Goal: Task Accomplishment & Management: Manage account settings

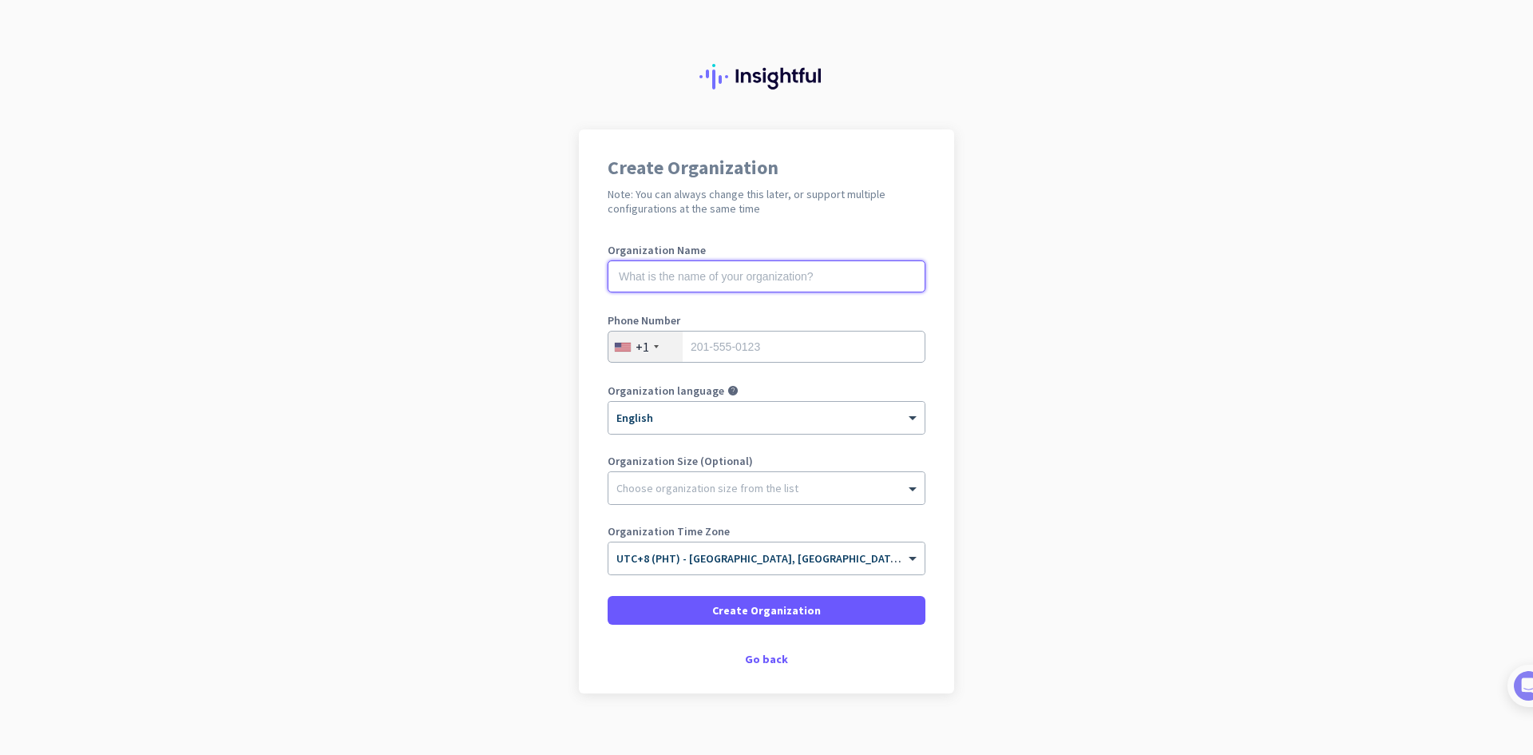
click at [700, 280] on input "text" at bounding box center [767, 276] width 318 height 32
type input "[US_STATE] City Dentistry"
click at [723, 343] on input "tel" at bounding box center [767, 347] width 318 height 32
click at [652, 343] on div "+1" at bounding box center [645, 346] width 74 height 30
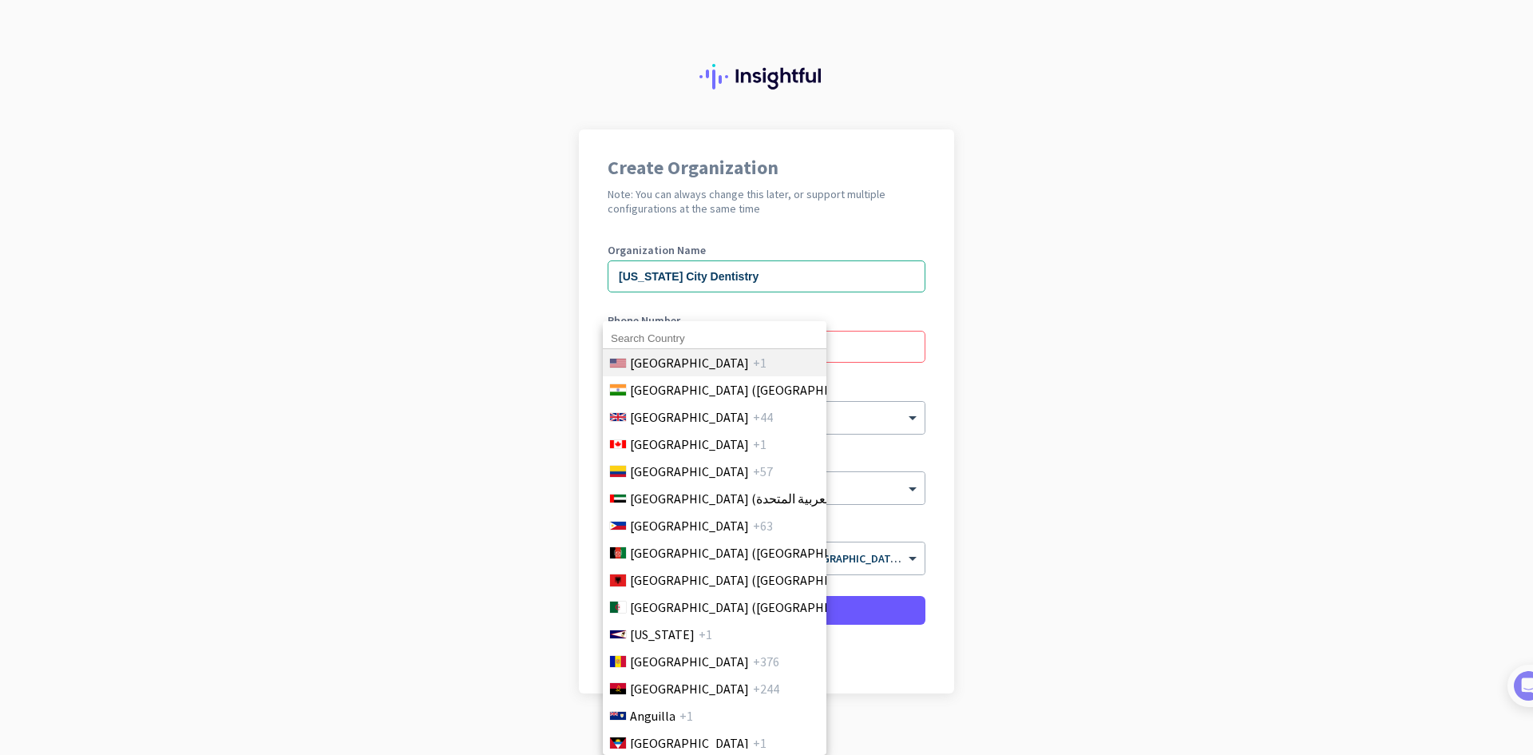
click at [672, 354] on span "[GEOGRAPHIC_DATA]" at bounding box center [689, 362] width 119 height 19
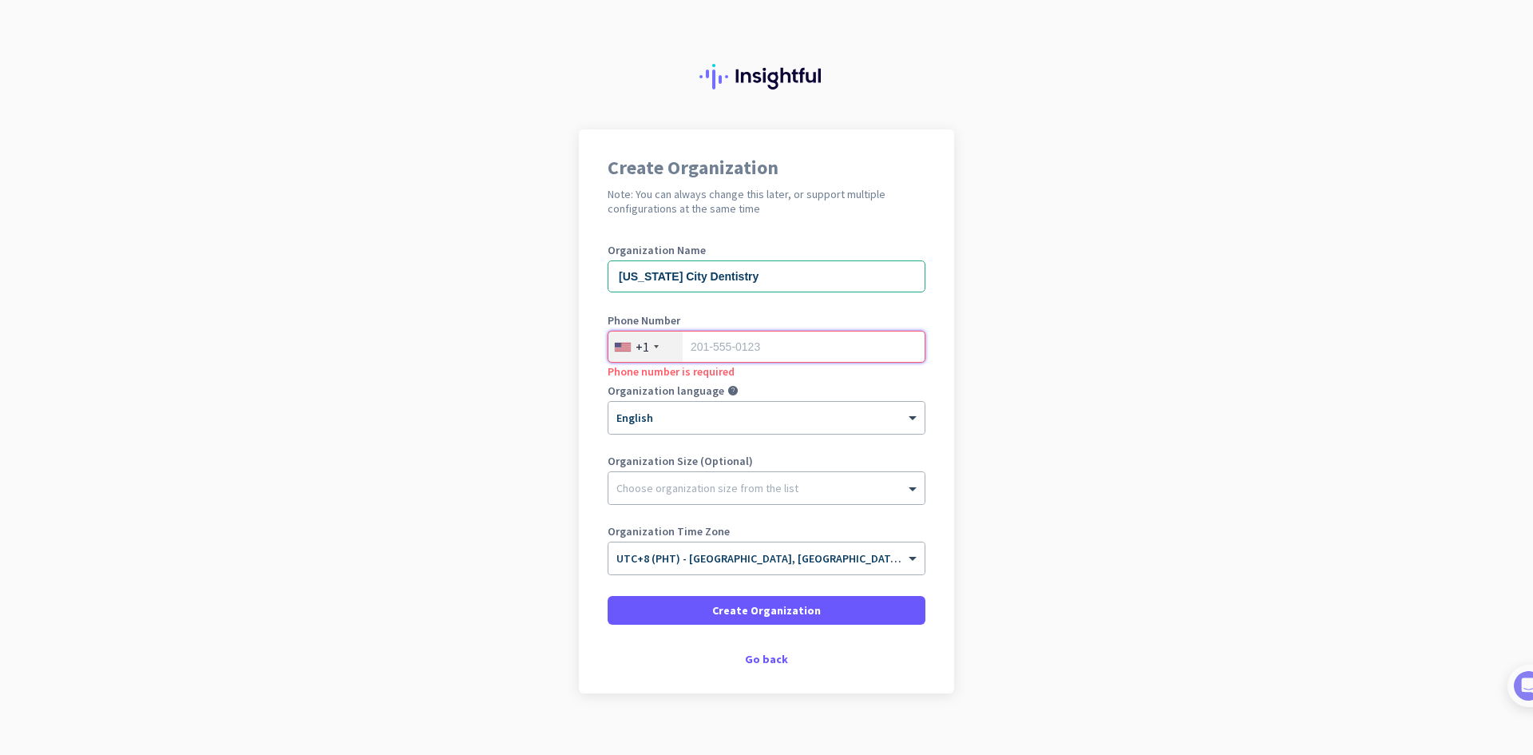
click at [801, 348] on input "tel" at bounding box center [767, 347] width 318 height 32
type input "8"
click at [636, 346] on div "+1" at bounding box center [643, 347] width 14 height 16
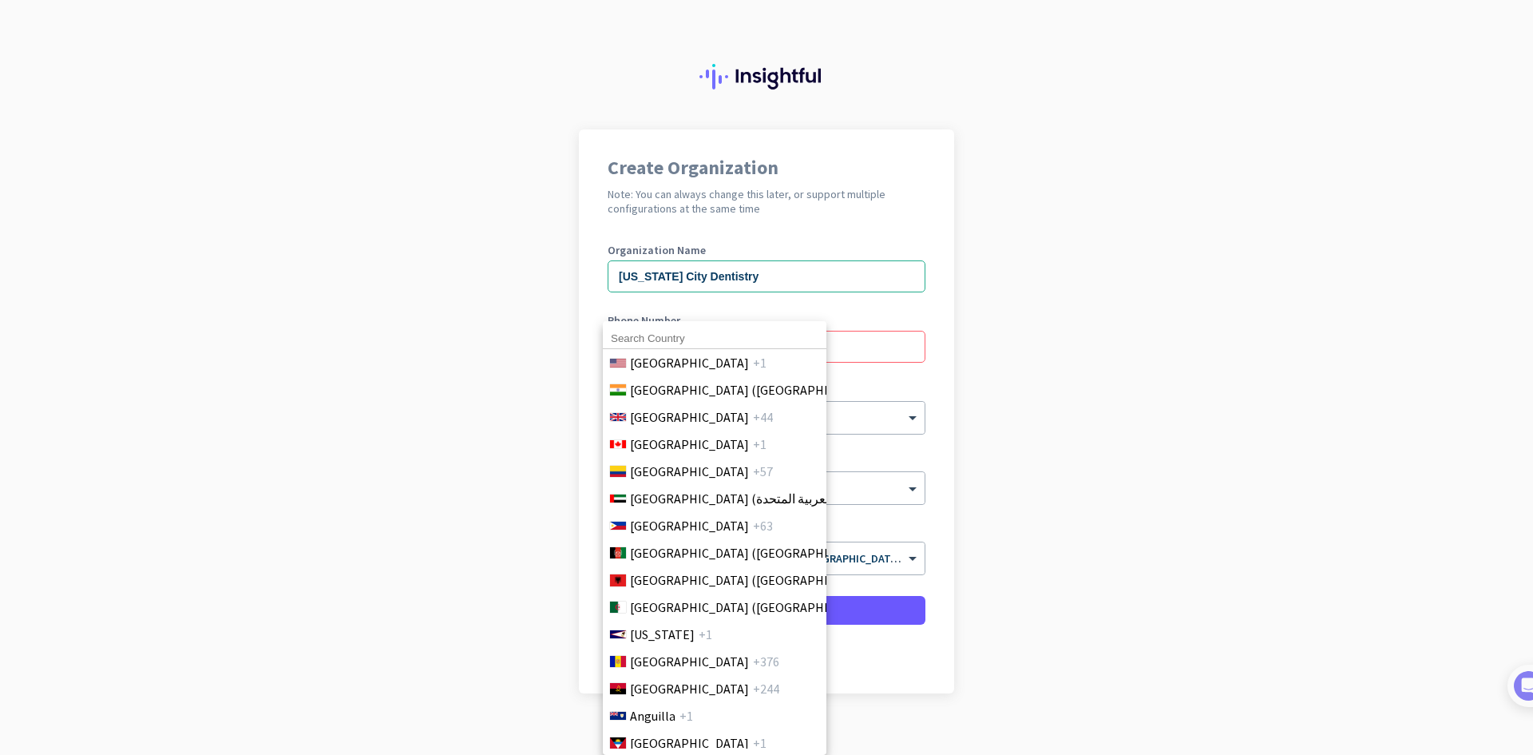
click at [675, 334] on input at bounding box center [715, 338] width 224 height 21
click at [675, 334] on input "63" at bounding box center [715, 338] width 224 height 21
drag, startPoint x: 675, startPoint y: 334, endPoint x: 430, endPoint y: 299, distance: 247.7
click at [430, 299] on div "63 [GEOGRAPHIC_DATA] +1 [GEOGRAPHIC_DATA] ([GEOGRAPHIC_DATA]) +91 [GEOGRAPHIC_D…" at bounding box center [766, 377] width 1533 height 755
type input "philppin"
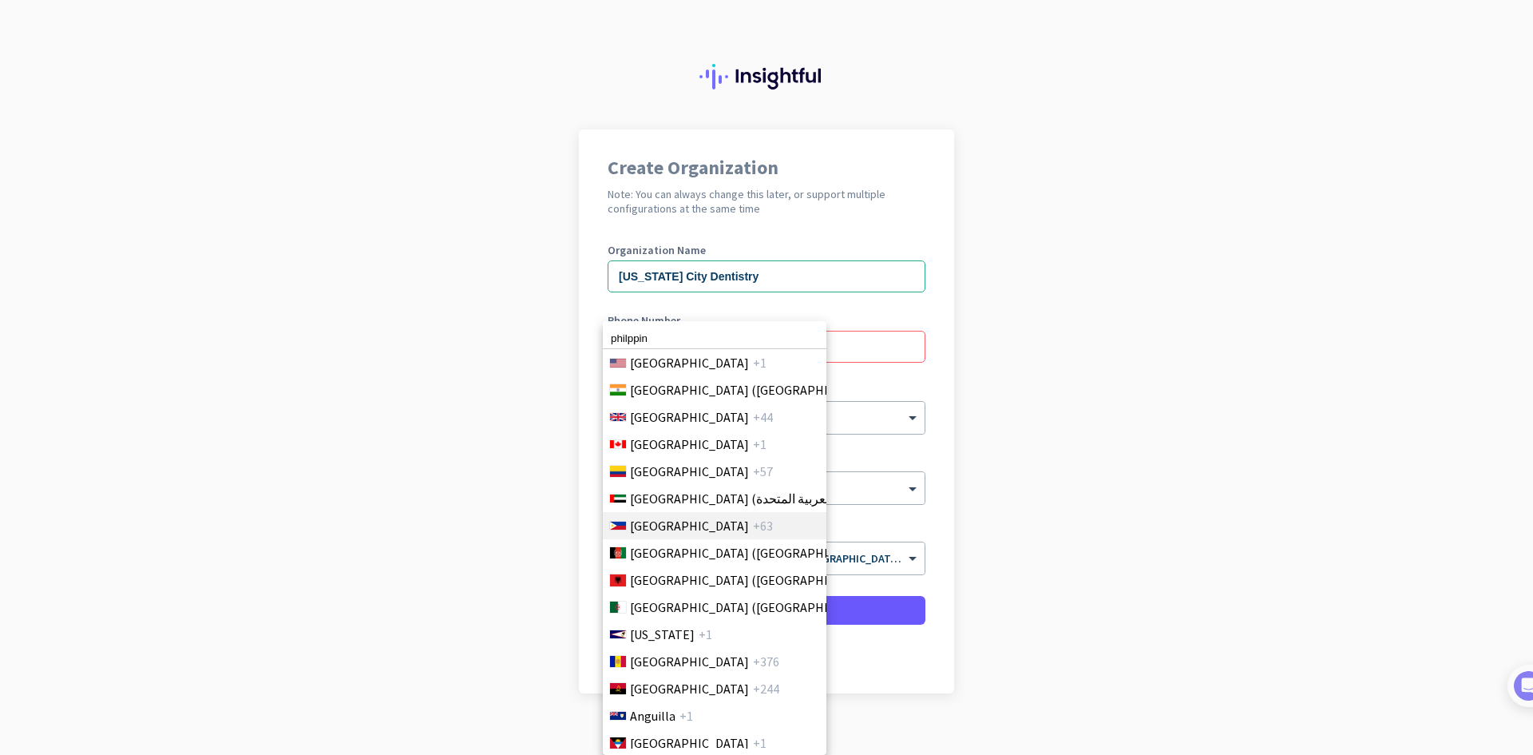
click at [676, 525] on span "[GEOGRAPHIC_DATA]" at bounding box center [689, 525] width 119 height 19
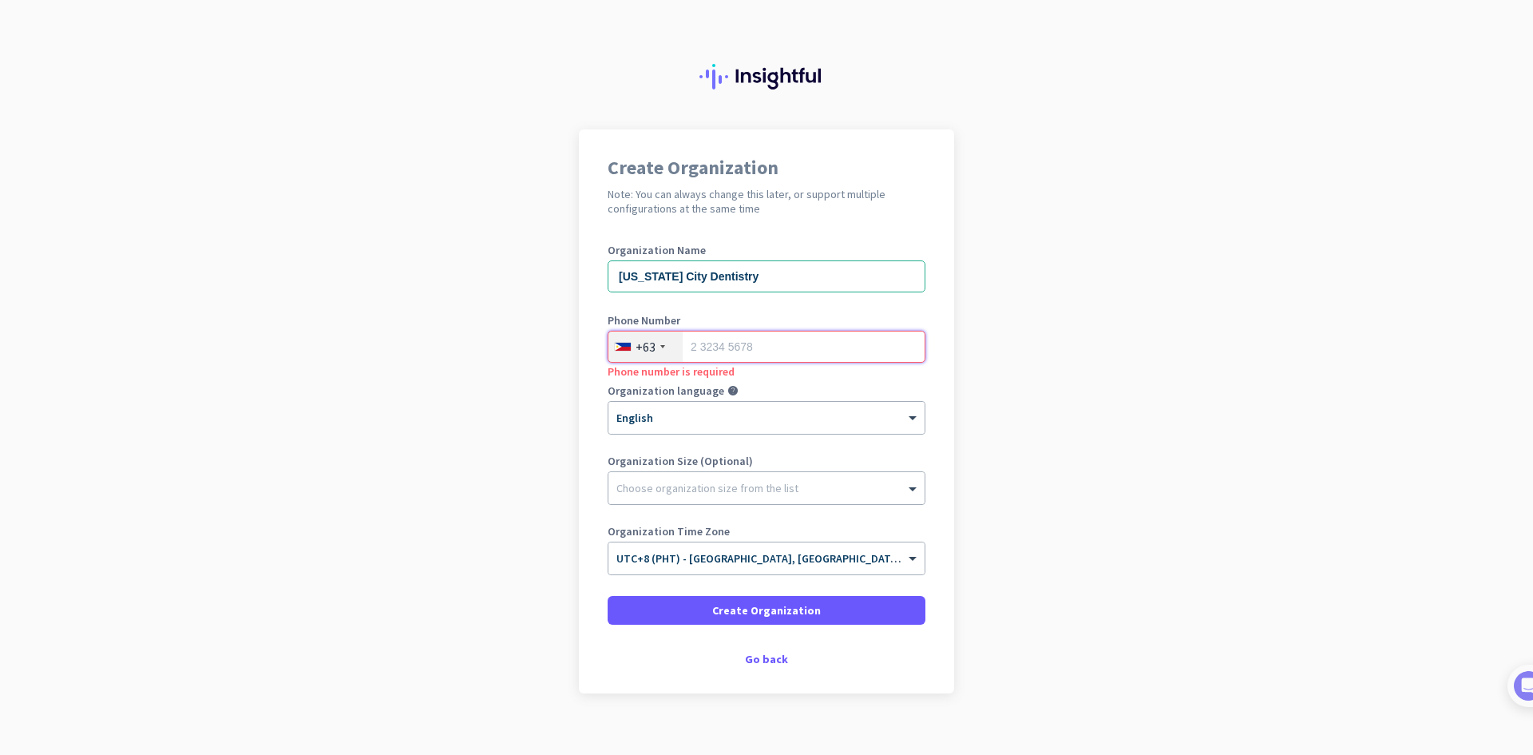
click at [724, 343] on input "tel" at bounding box center [767, 347] width 318 height 32
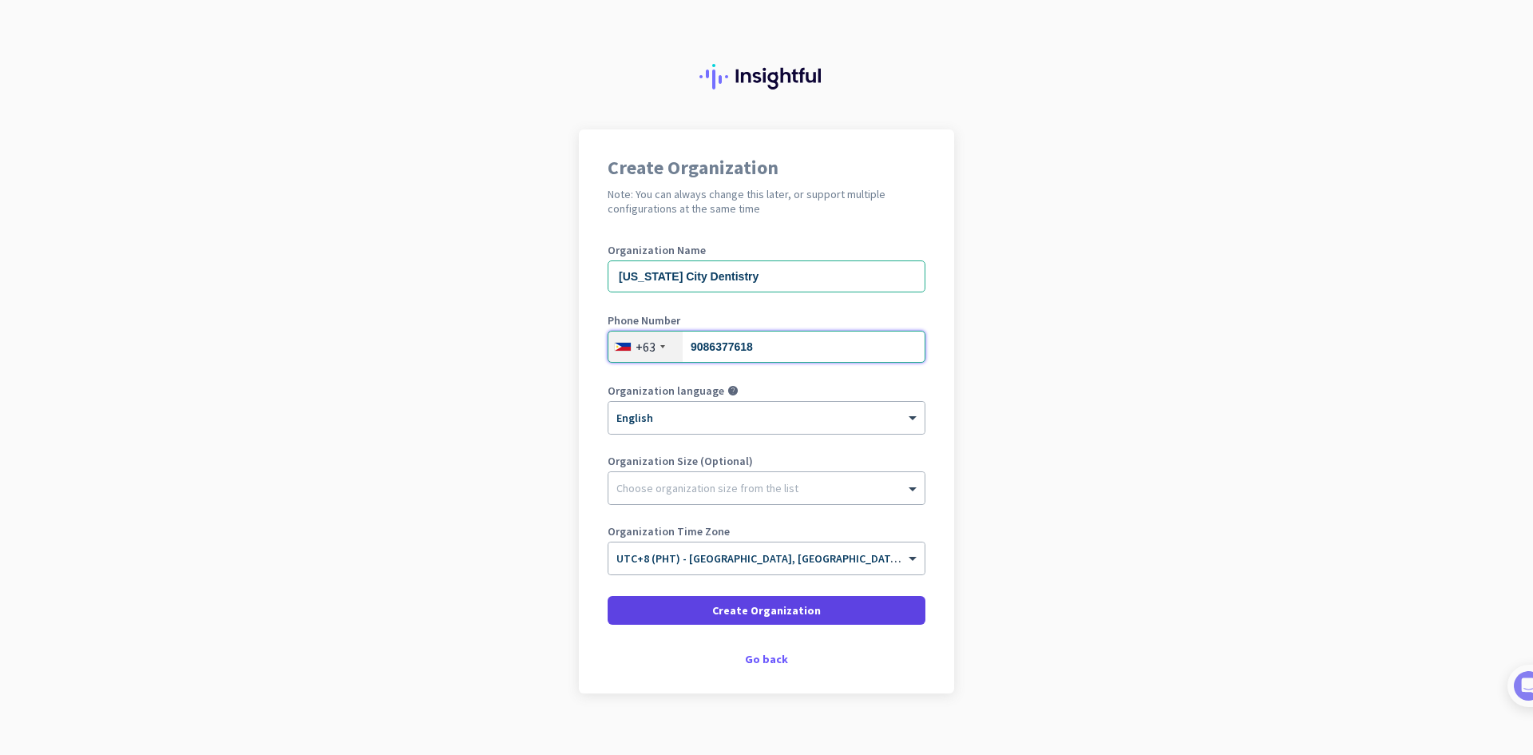
type input "9086377618"
click at [846, 605] on span at bounding box center [767, 610] width 318 height 38
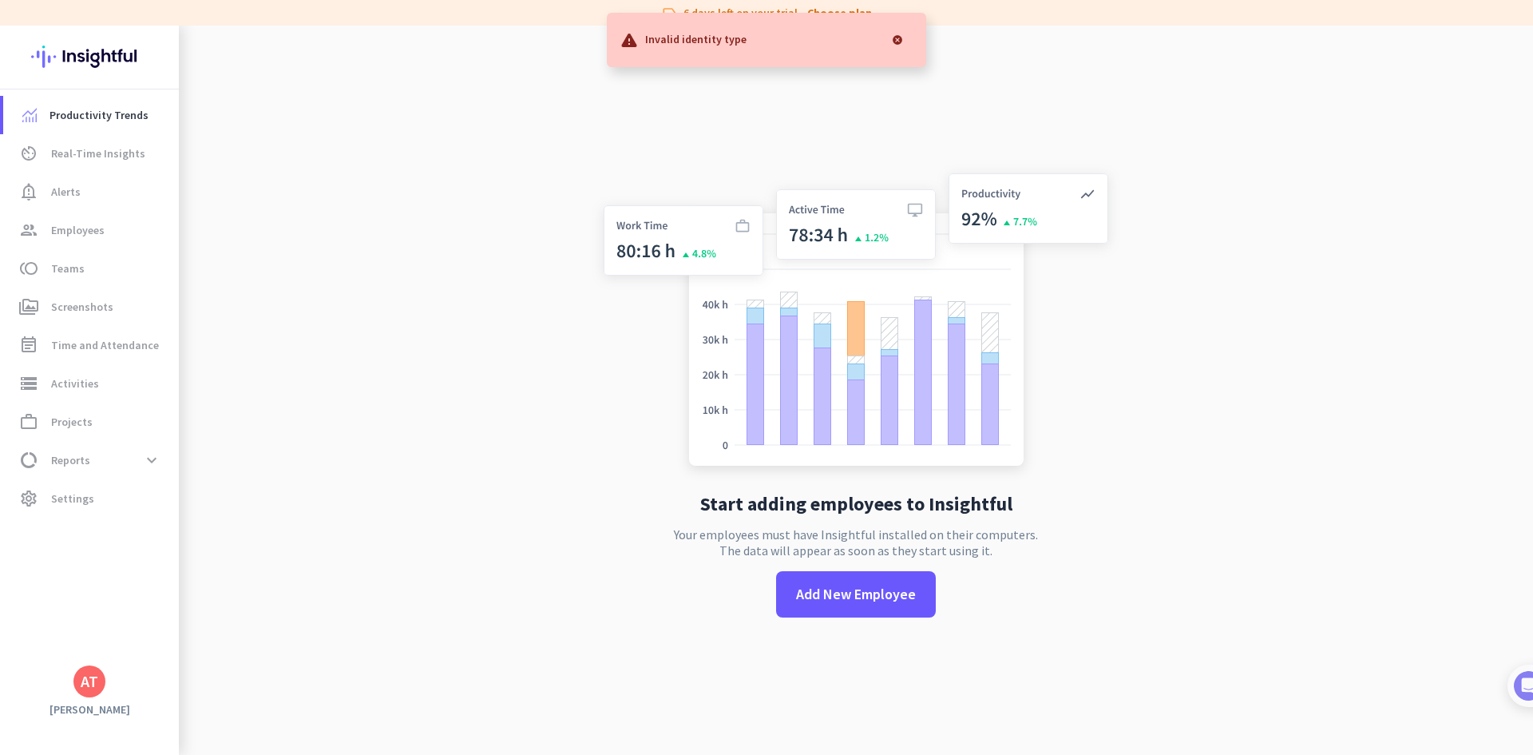
click at [899, 34] on div at bounding box center [898, 40] width 32 height 32
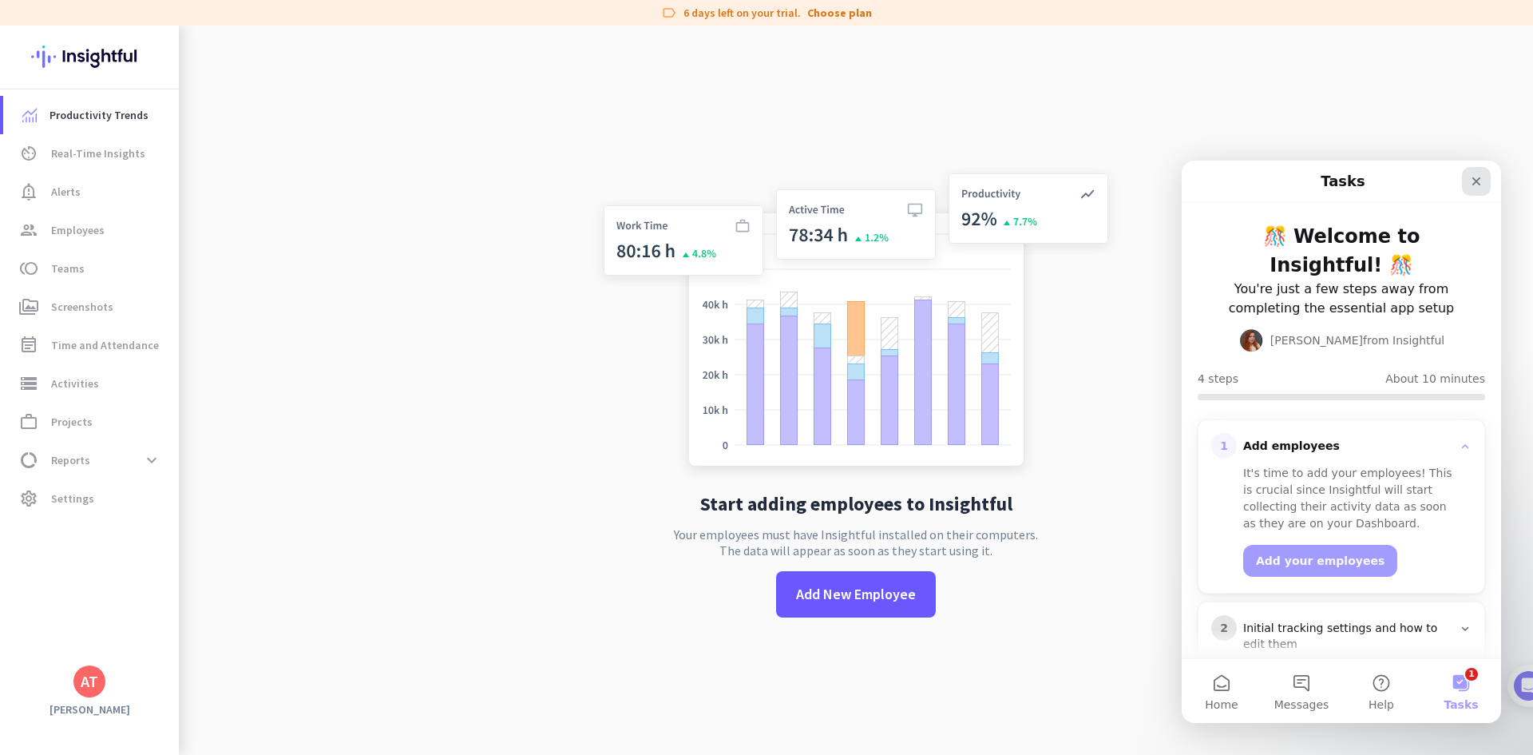
click at [1479, 187] on icon "Close" at bounding box center [1476, 181] width 13 height 13
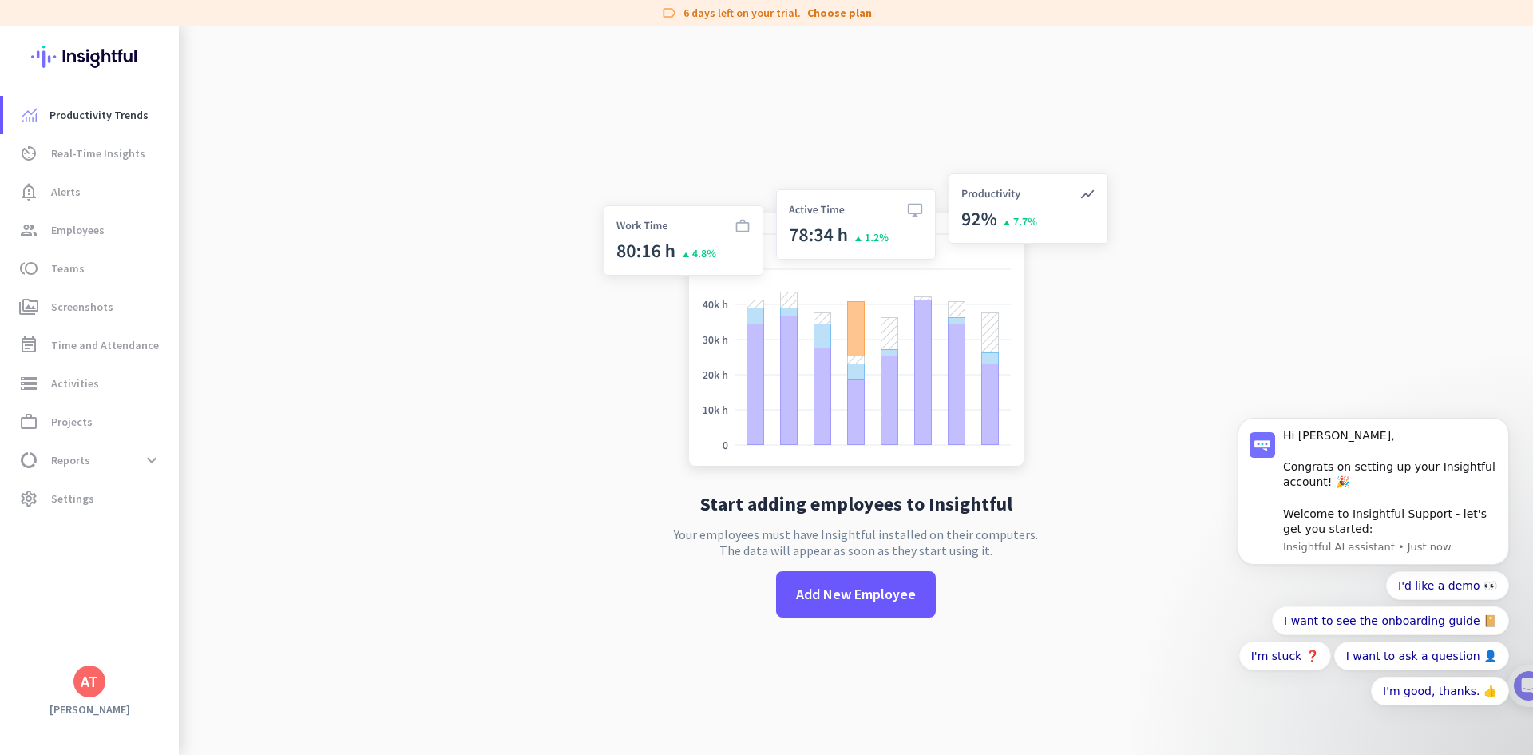
click at [91, 680] on div "AT" at bounding box center [90, 681] width 18 height 16
click at [166, 571] on span "Personal Settings" at bounding box center [174, 564] width 97 height 14
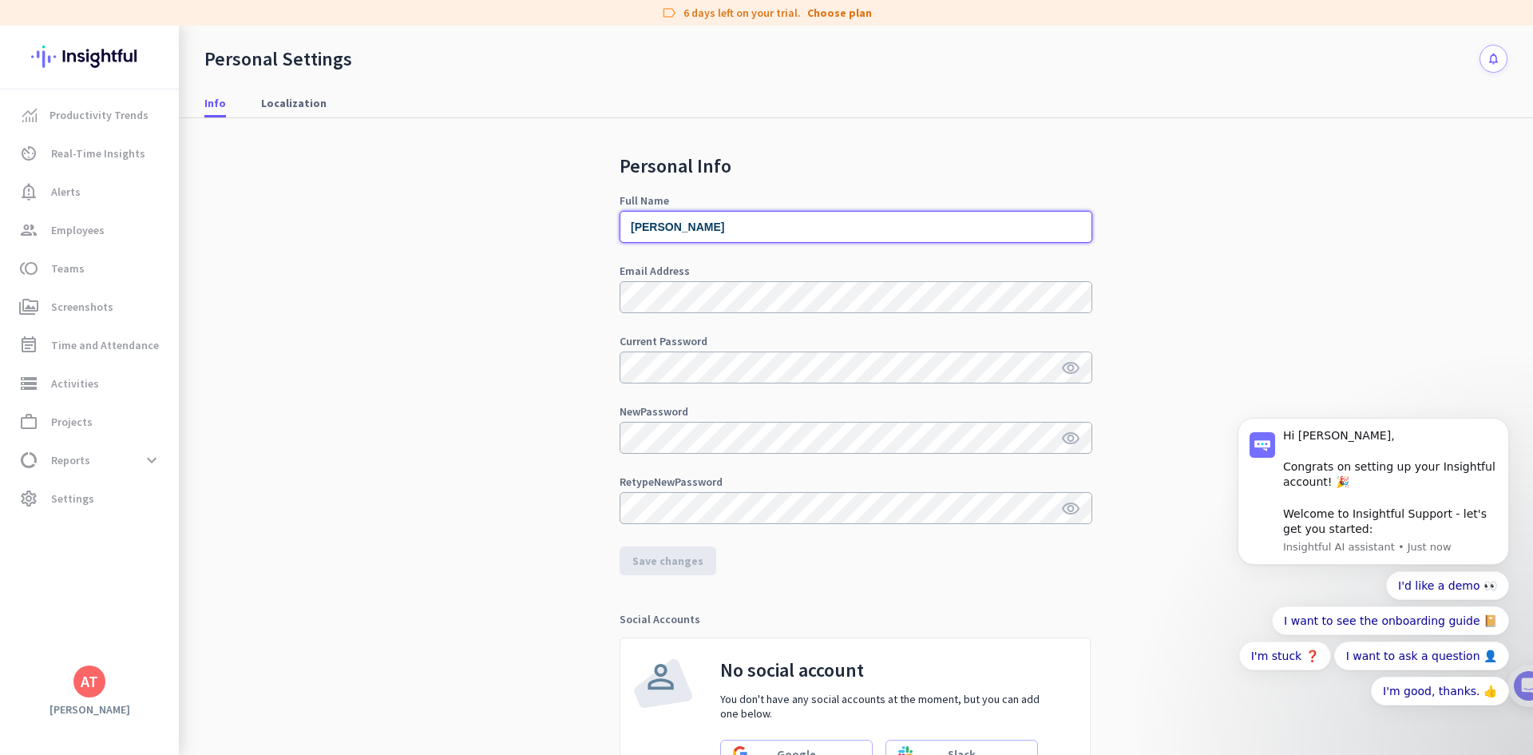
click at [686, 227] on input "[PERSON_NAME]" at bounding box center [856, 227] width 473 height 32
drag, startPoint x: 702, startPoint y: 227, endPoint x: 546, endPoint y: 224, distance: 155.7
click at [546, 224] on div "Personal Info Full Name [PERSON_NAME] Email Address Current Password visibility…" at bounding box center [855, 482] width 1303 height 729
type input "[US_STATE] City Dentistry"
click at [654, 561] on span "Save changes" at bounding box center [667, 561] width 71 height 16
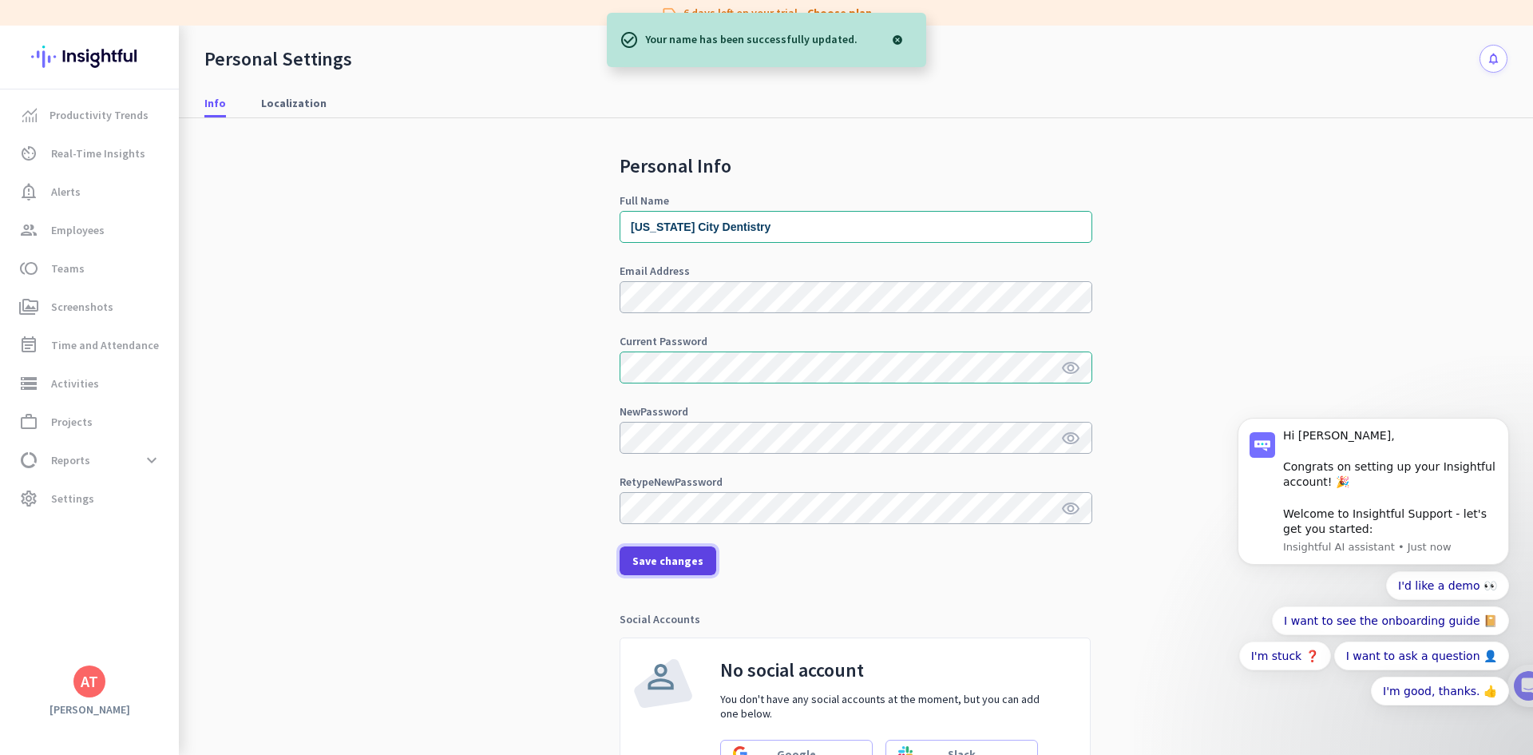
click at [660, 561] on span "Save changes" at bounding box center [667, 561] width 71 height 16
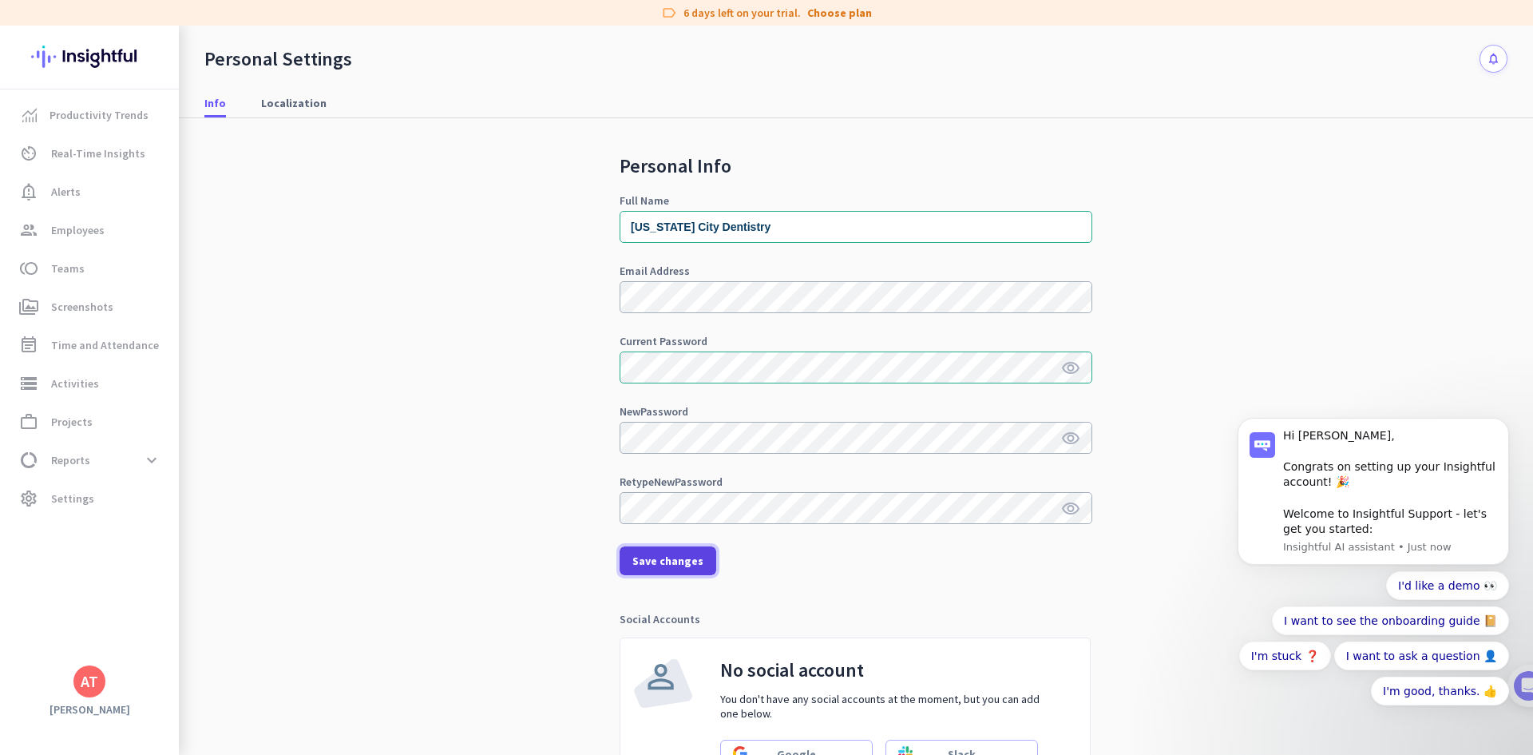
click at [674, 567] on span "Save changes" at bounding box center [667, 561] width 71 height 16
click at [660, 564] on span "Save changes" at bounding box center [667, 561] width 71 height 16
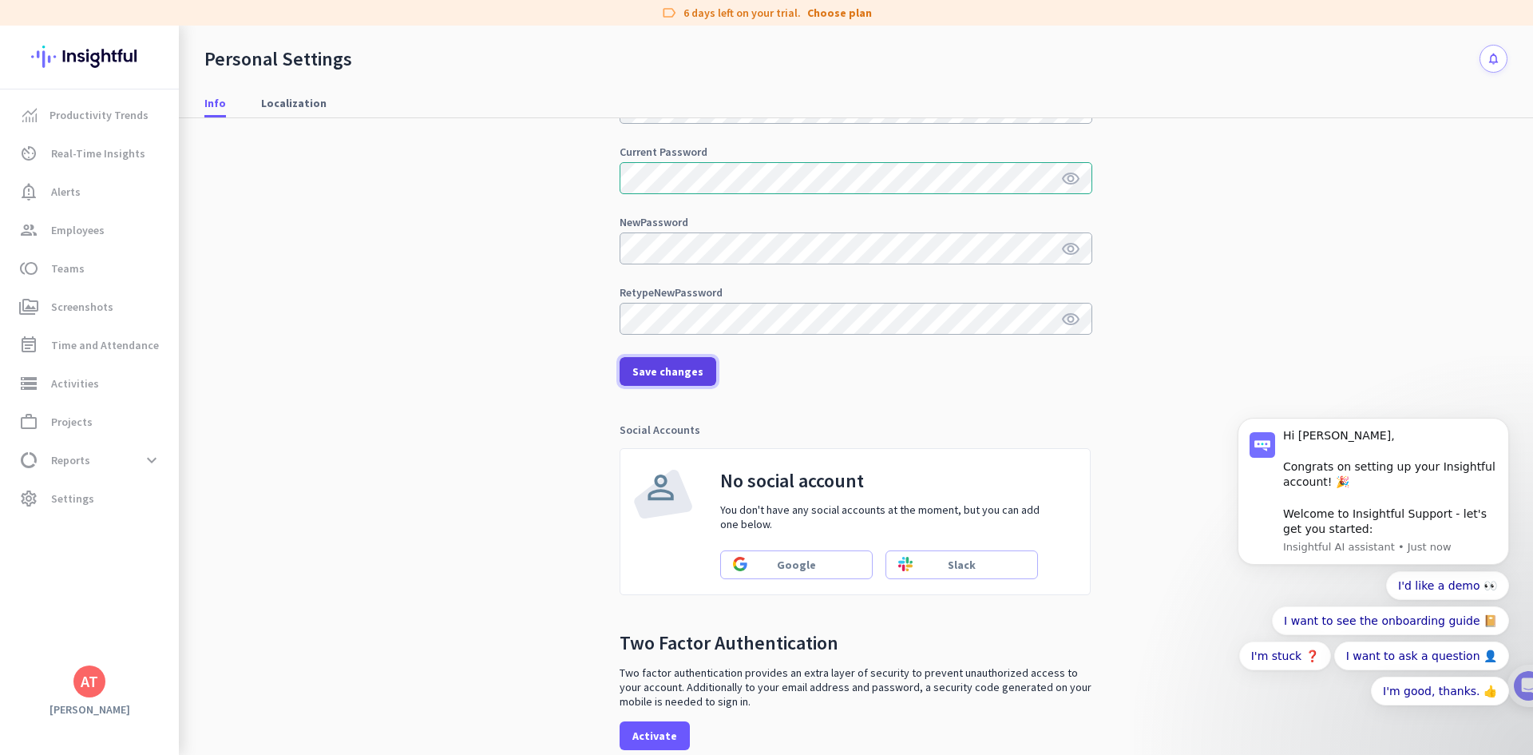
scroll to position [261, 0]
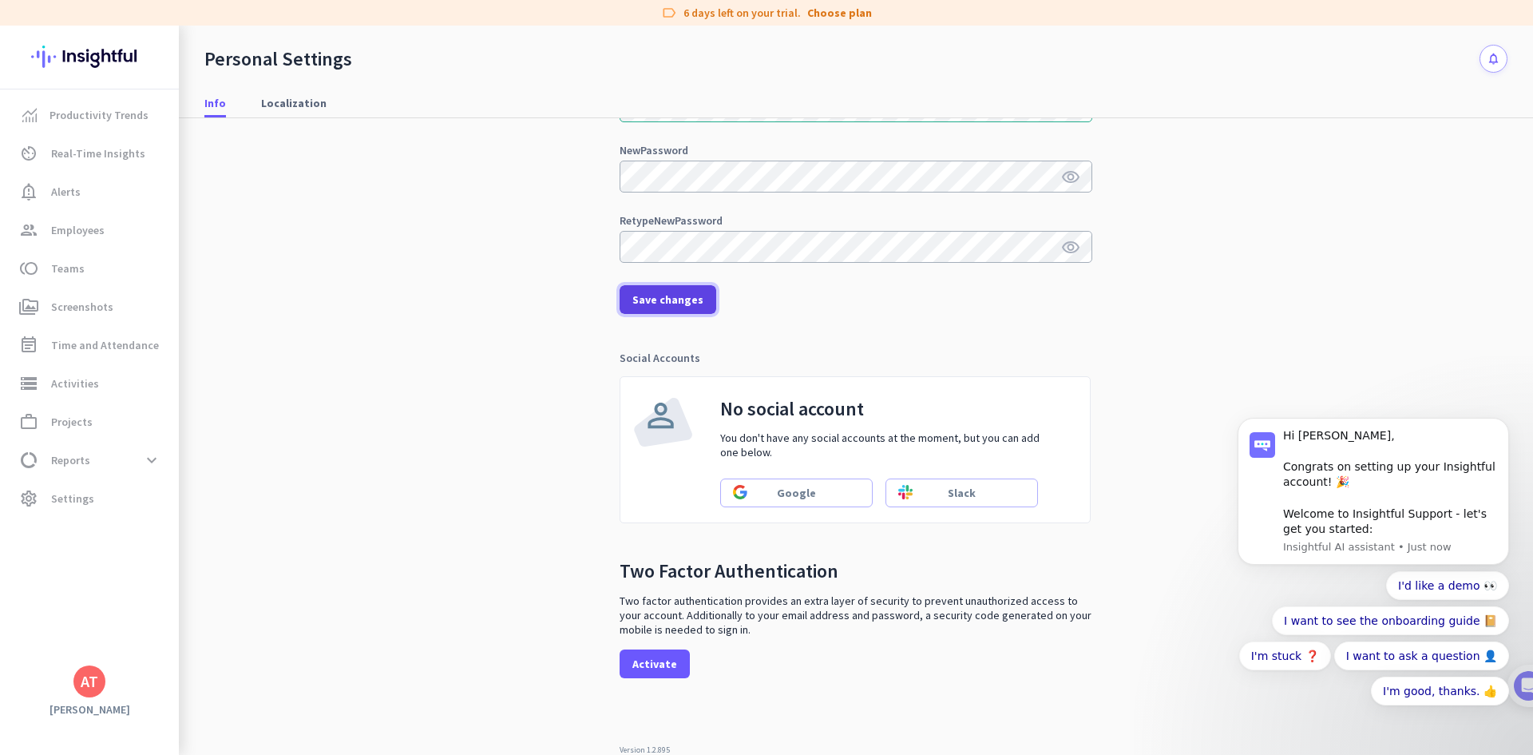
click at [657, 297] on span "Save changes" at bounding box center [667, 299] width 71 height 16
